Goal: Task Accomplishment & Management: Manage account settings

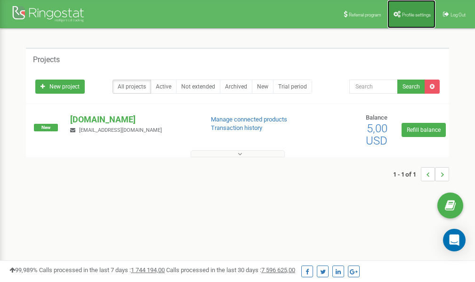
click at [406, 17] on link "Profile settings" at bounding box center [411, 14] width 48 height 28
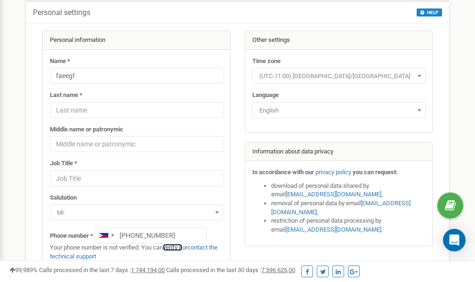
click at [176, 247] on link "verify it" at bounding box center [172, 247] width 19 height 7
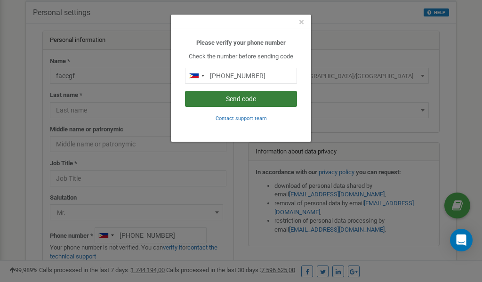
click at [244, 99] on button "Send code" at bounding box center [241, 99] width 112 height 16
